Goal: Information Seeking & Learning: Learn about a topic

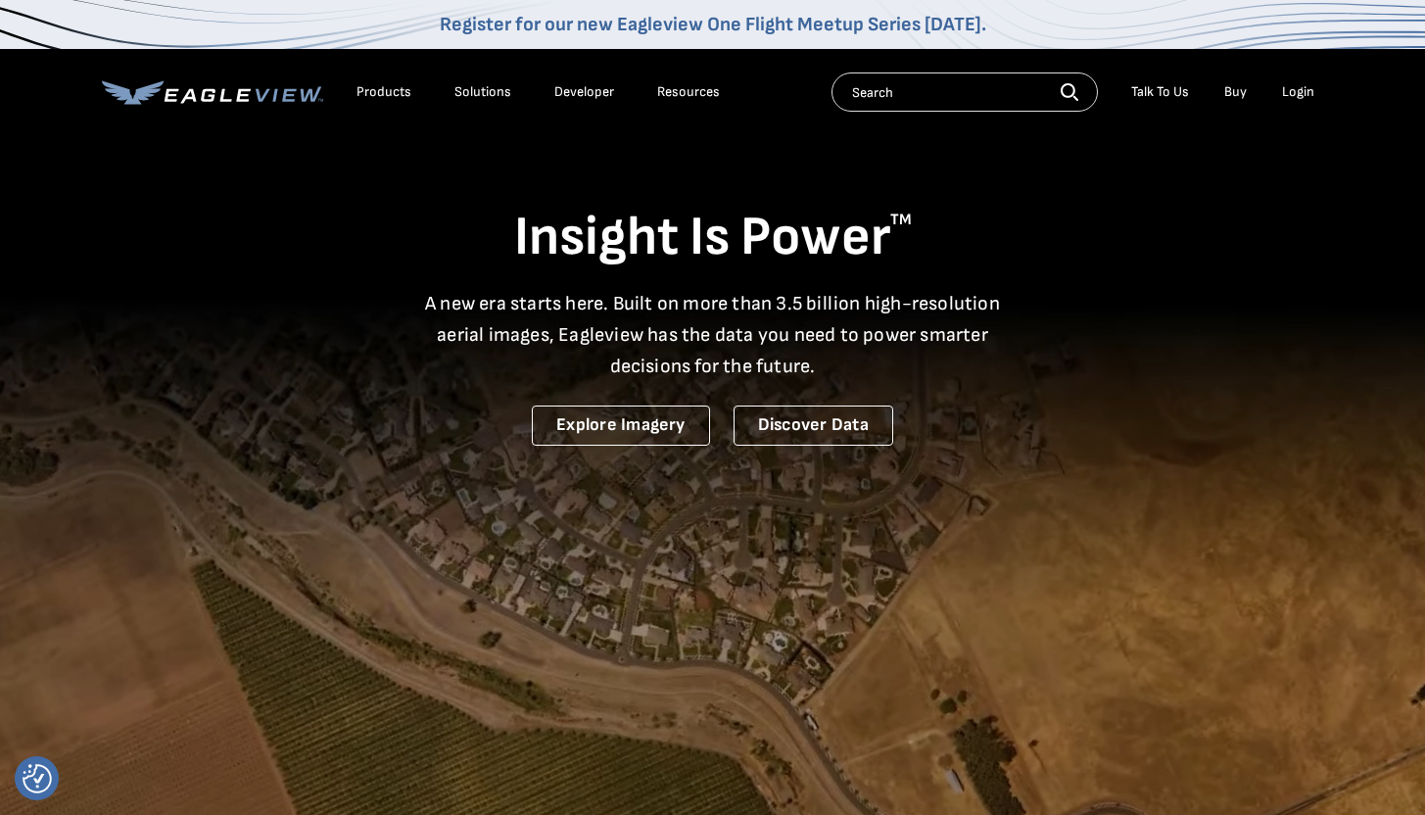
click at [392, 95] on div "Products" at bounding box center [384, 92] width 55 height 18
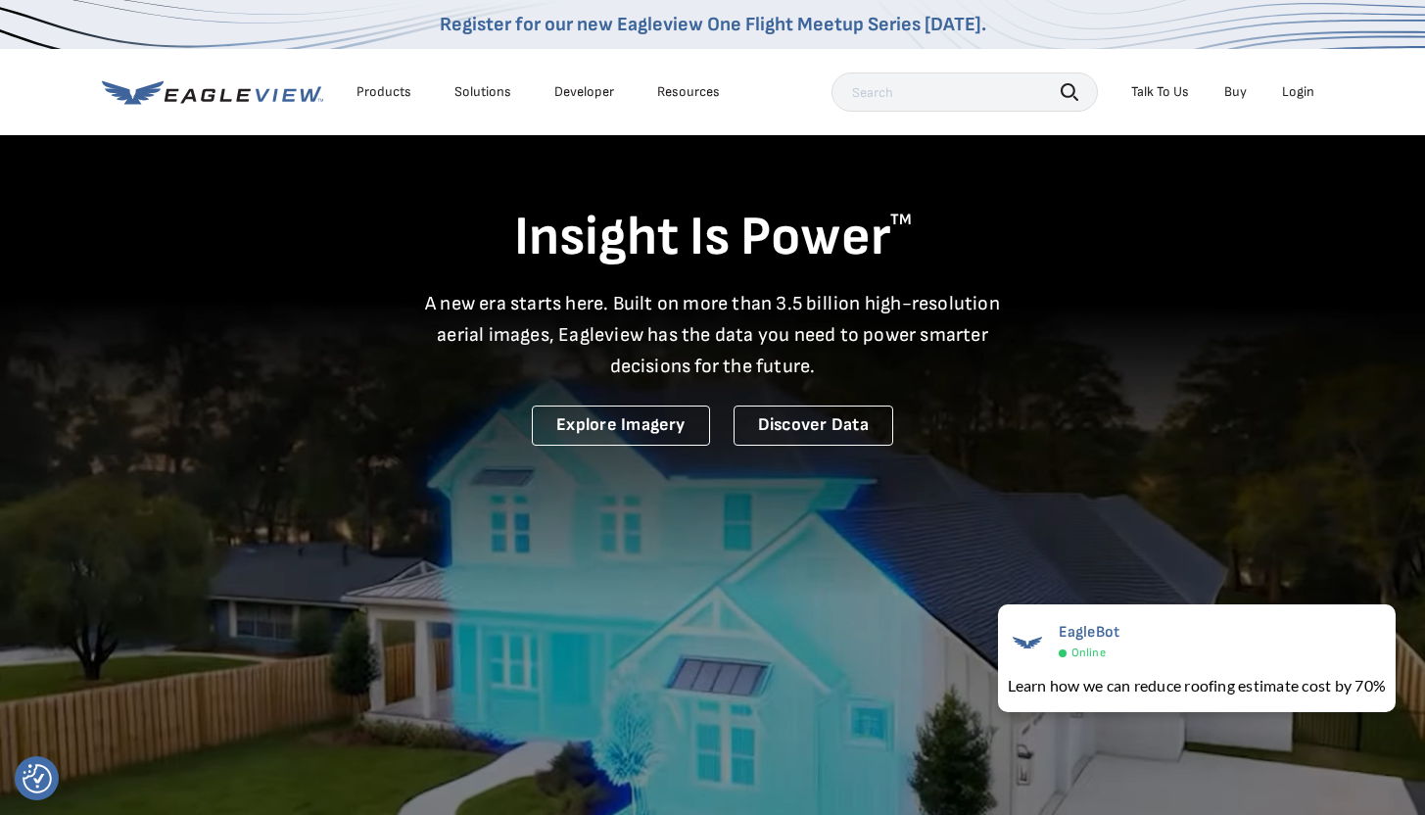
click at [491, 95] on div "Solutions" at bounding box center [483, 92] width 57 height 18
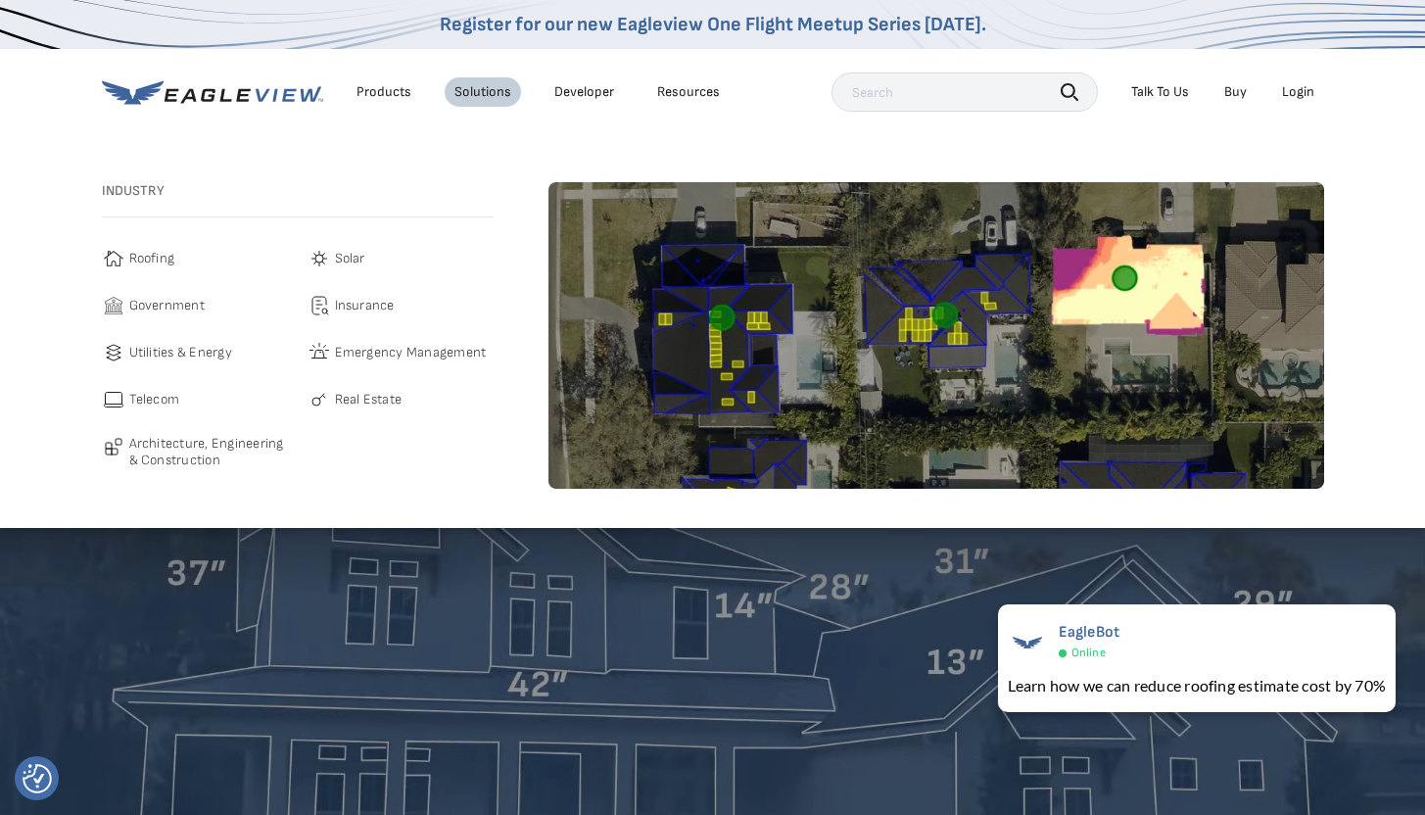
click at [355, 261] on span "Solar" at bounding box center [350, 259] width 30 height 24
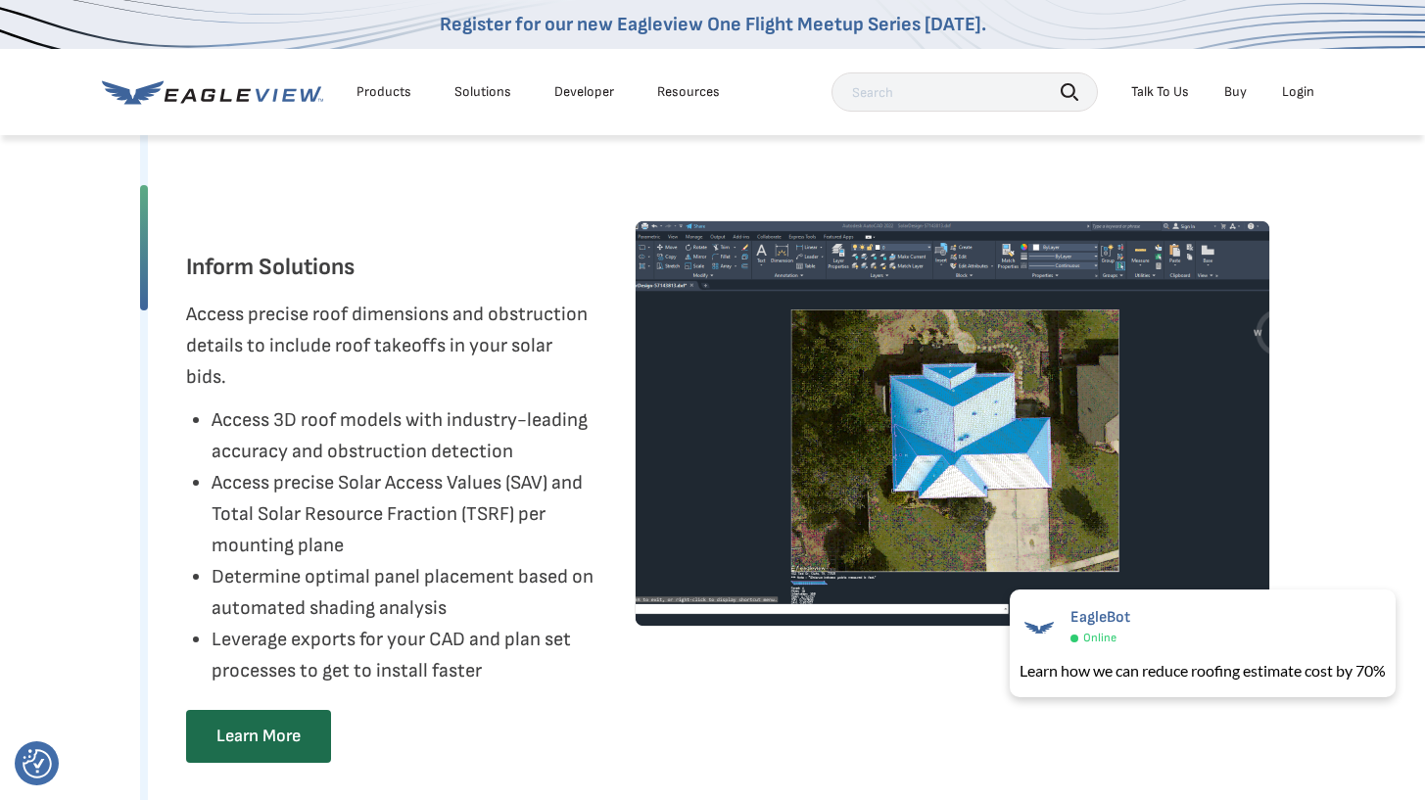
scroll to position [3450, 1]
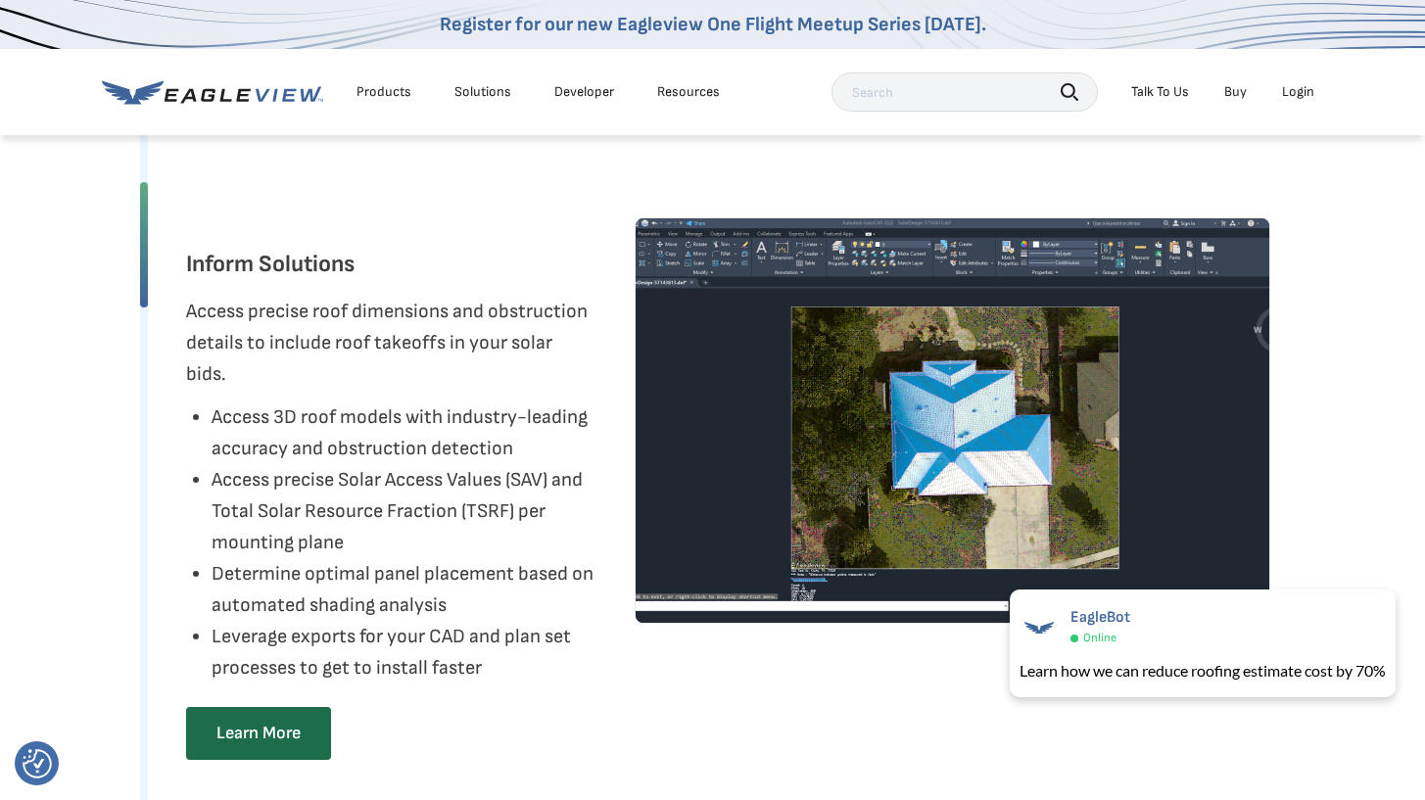
click at [376, 92] on div "Products" at bounding box center [384, 92] width 55 height 18
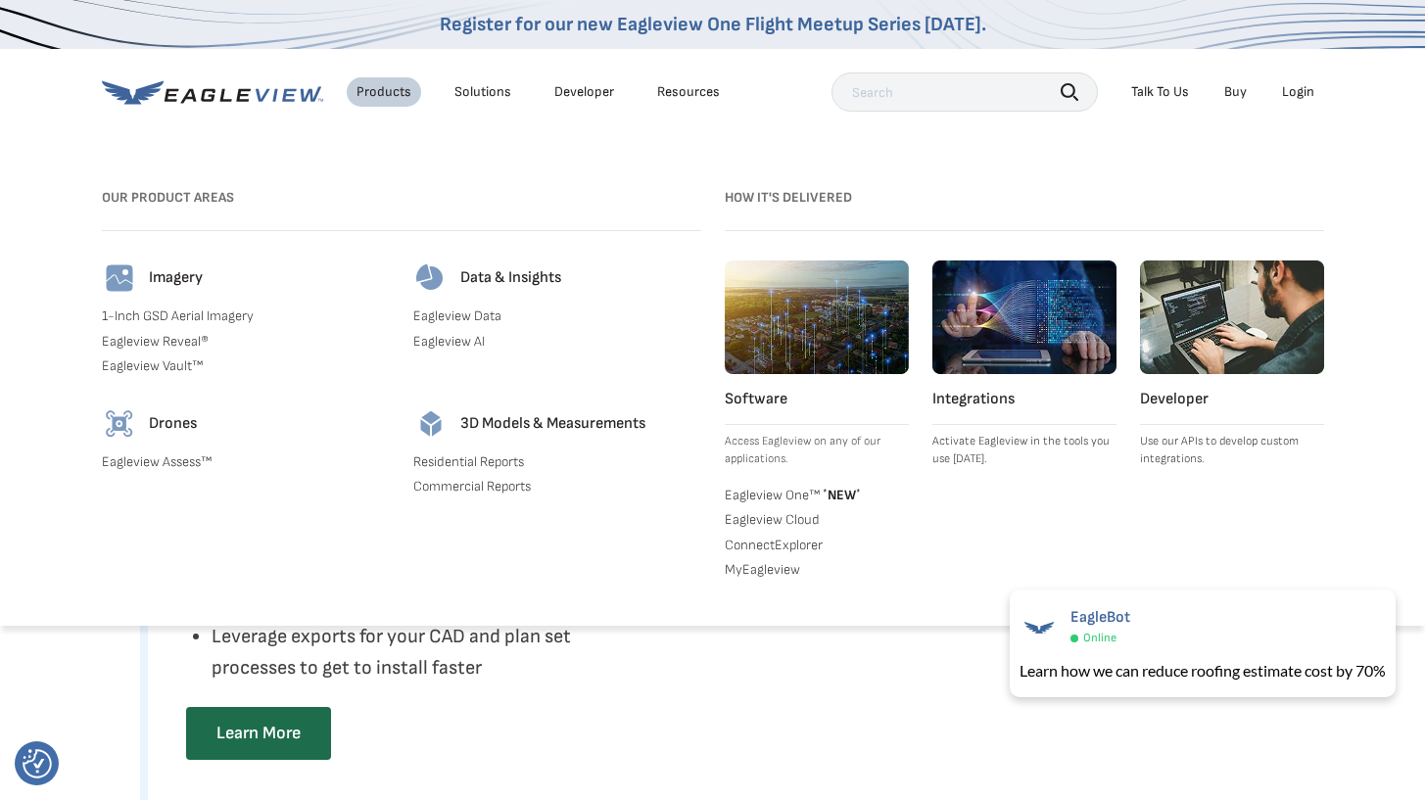
click at [476, 103] on li "Solutions" at bounding box center [483, 91] width 76 height 29
click at [476, 96] on div "Solutions" at bounding box center [483, 92] width 57 height 18
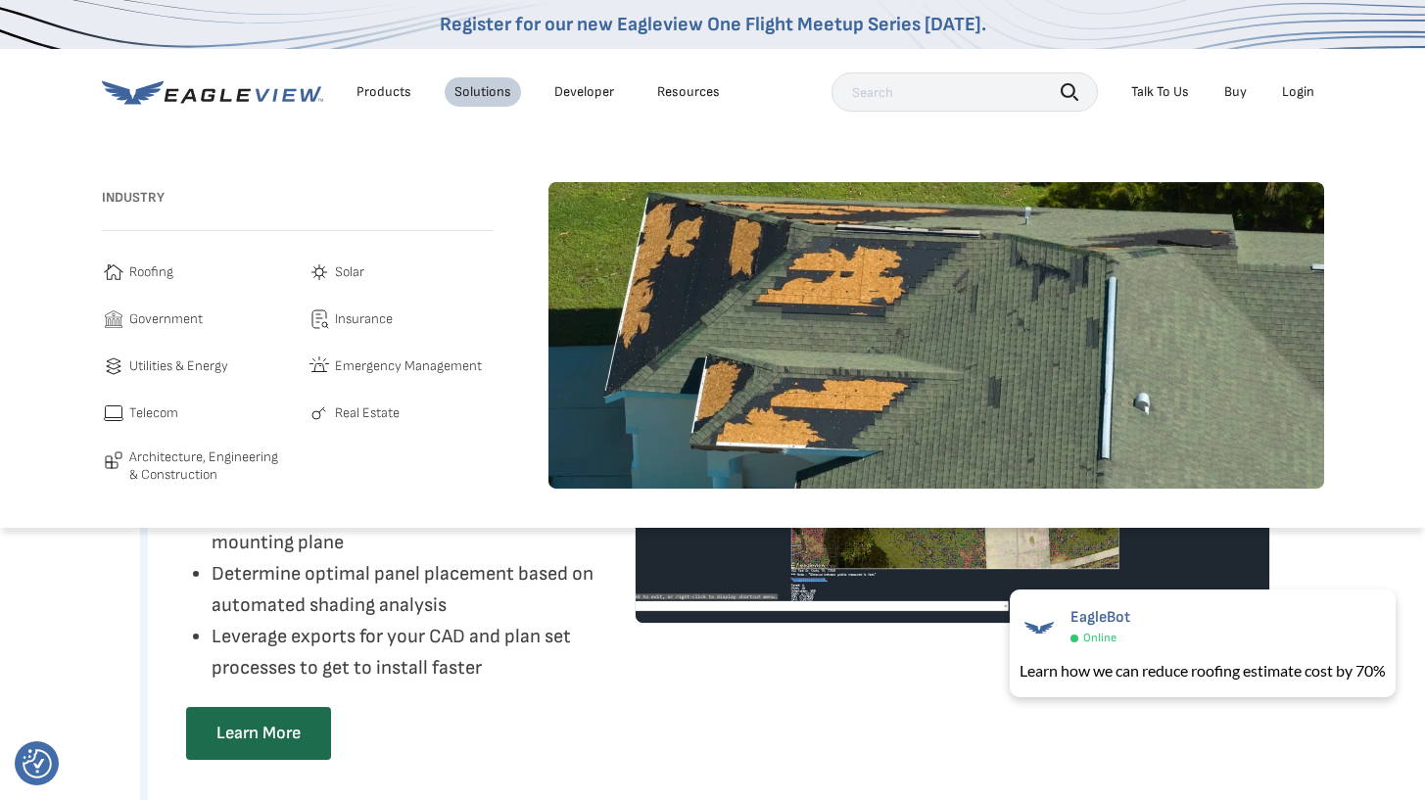
click at [363, 314] on span "Insurance" at bounding box center [364, 320] width 58 height 24
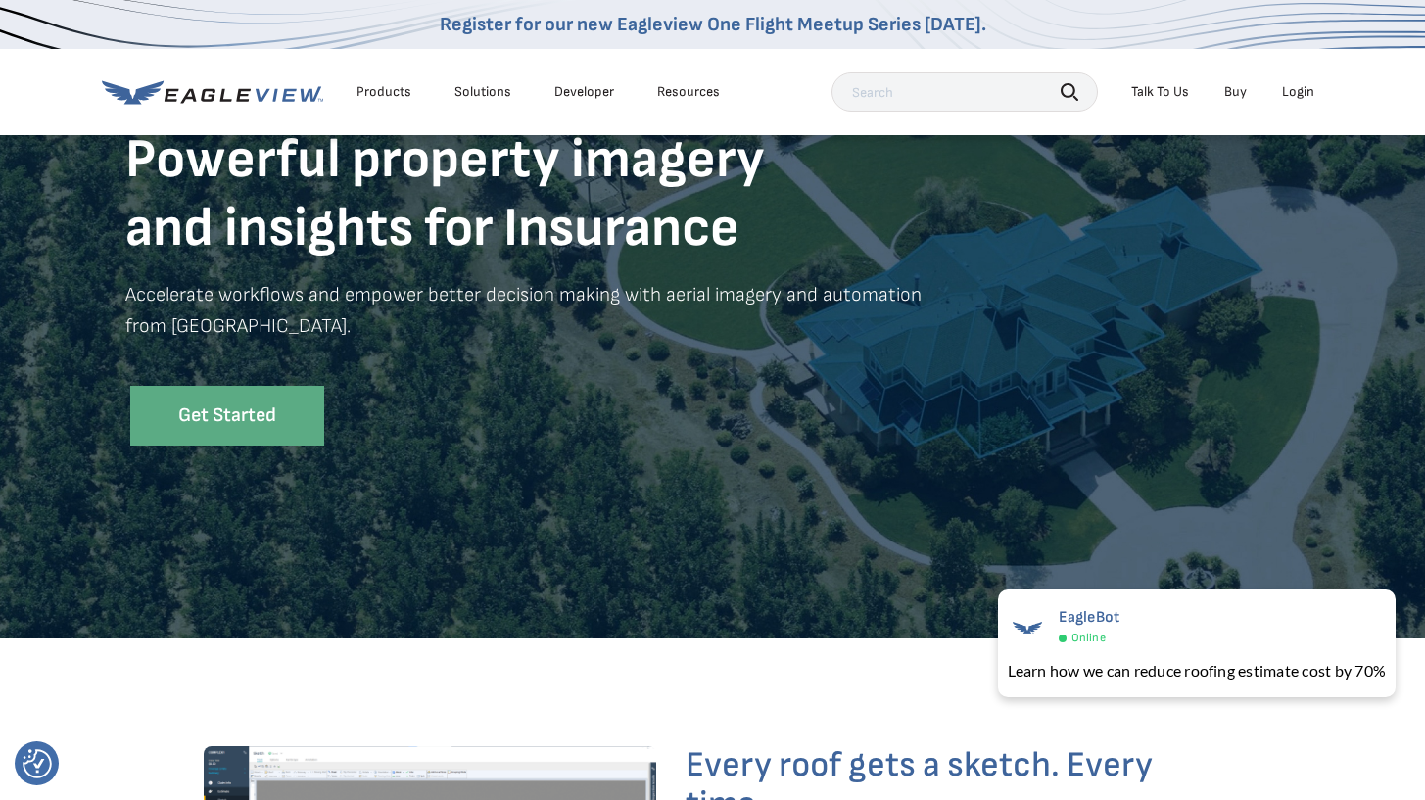
scroll to position [197, 0]
